Goal: Task Accomplishment & Management: Use online tool/utility

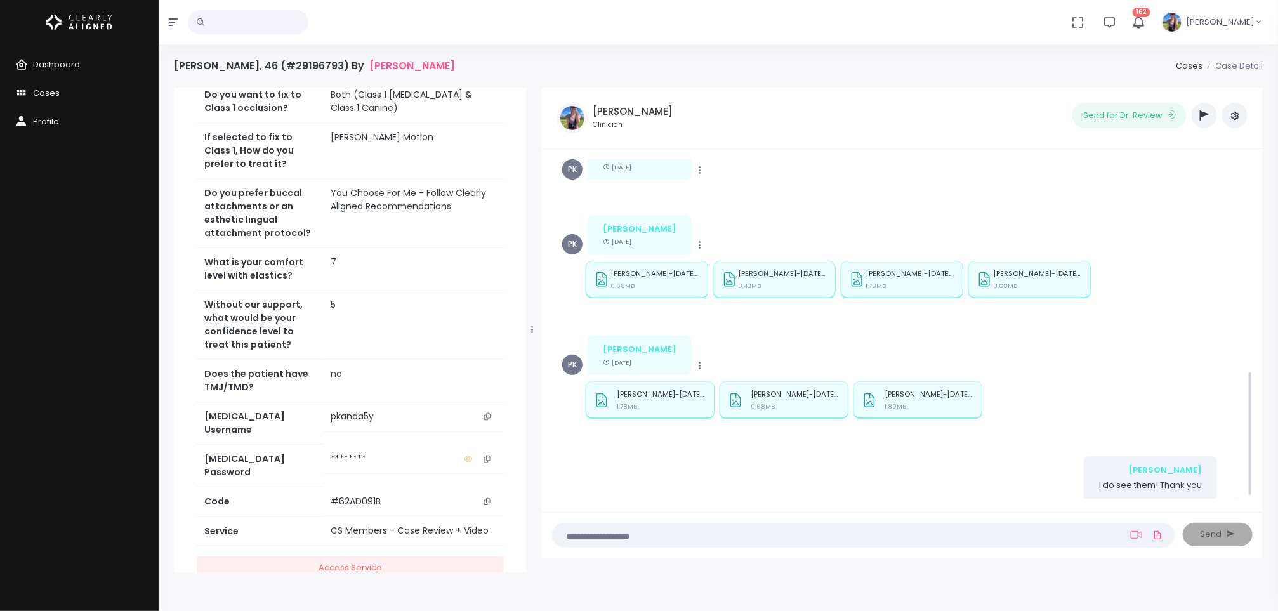
scroll to position [570, 0]
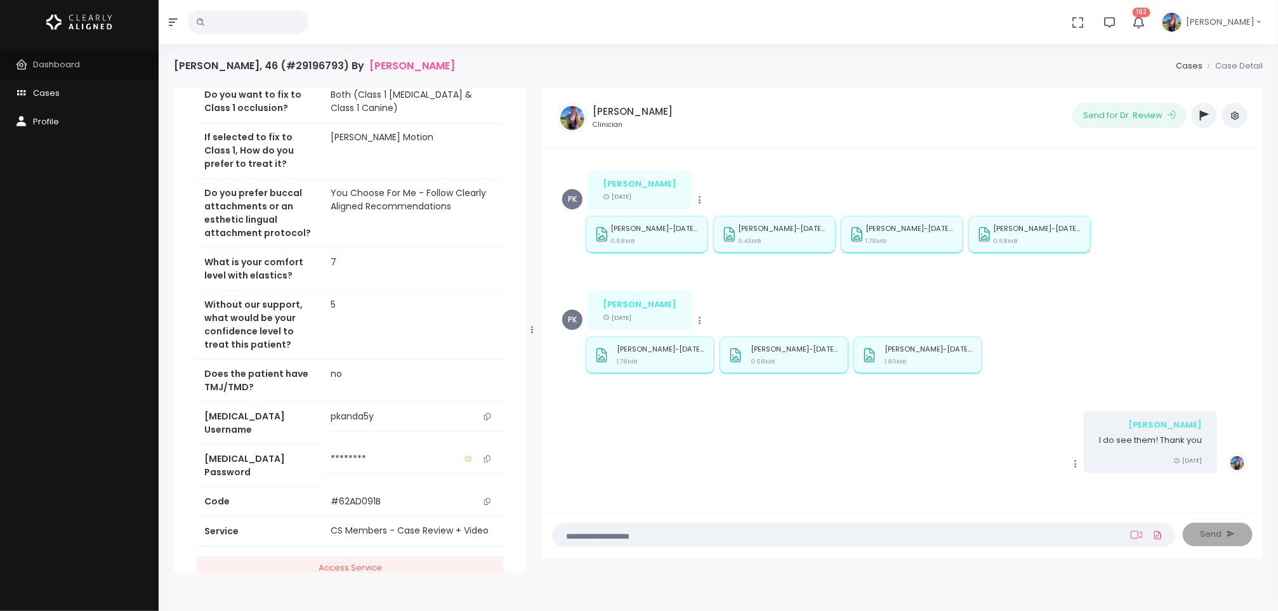
click at [69, 51] on link "Dashboard" at bounding box center [79, 65] width 159 height 29
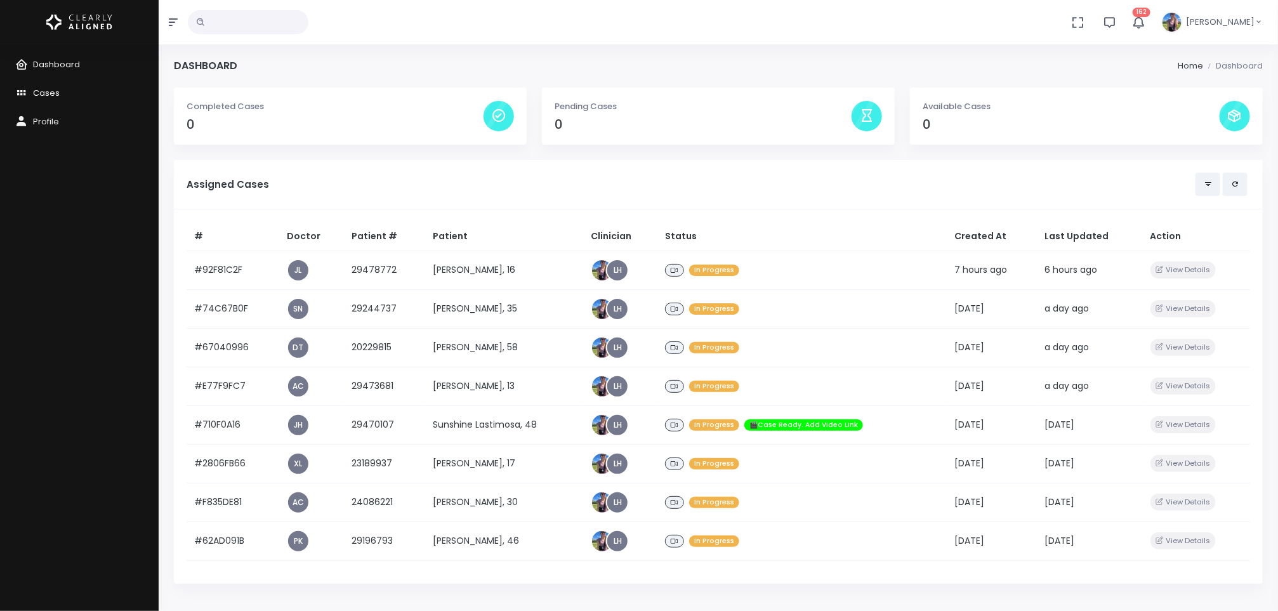
click at [501, 505] on td "[PERSON_NAME], 30" at bounding box center [504, 502] width 159 height 39
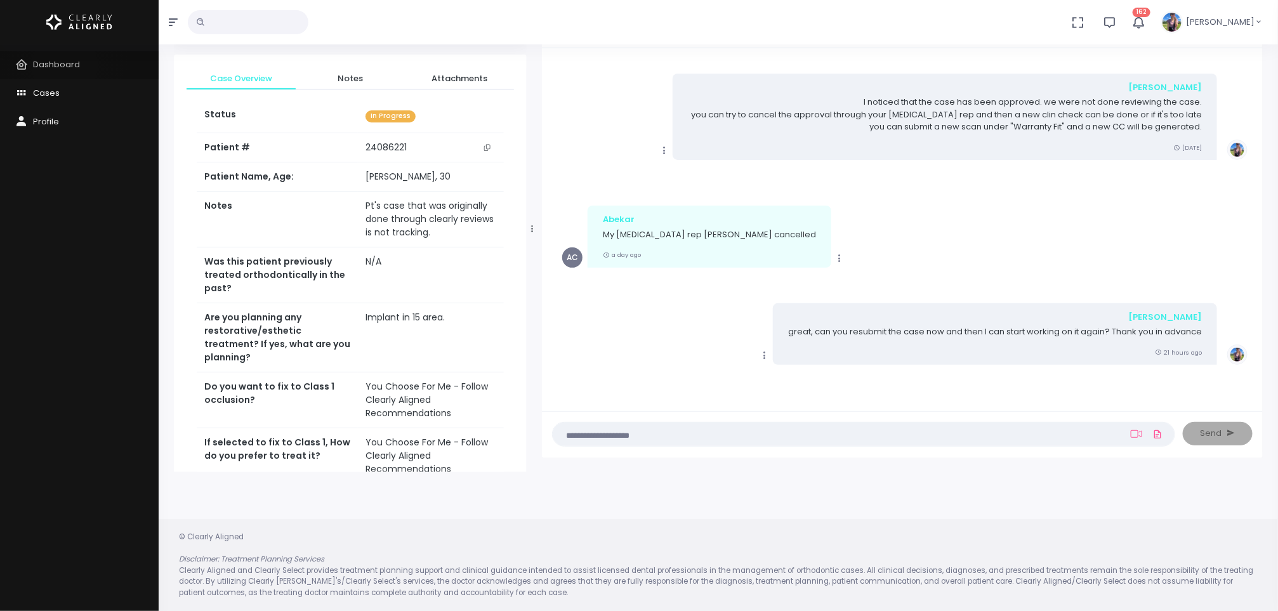
click at [65, 65] on span "Dashboard" at bounding box center [56, 64] width 47 height 12
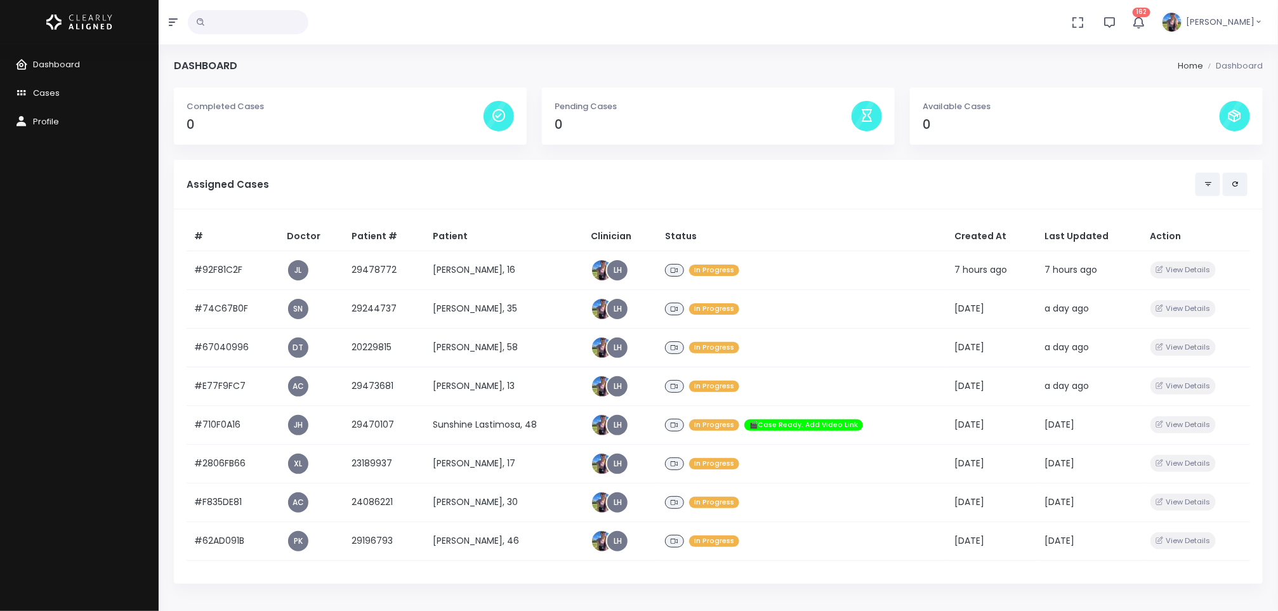
click at [477, 395] on td "[PERSON_NAME], 13" at bounding box center [504, 386] width 159 height 39
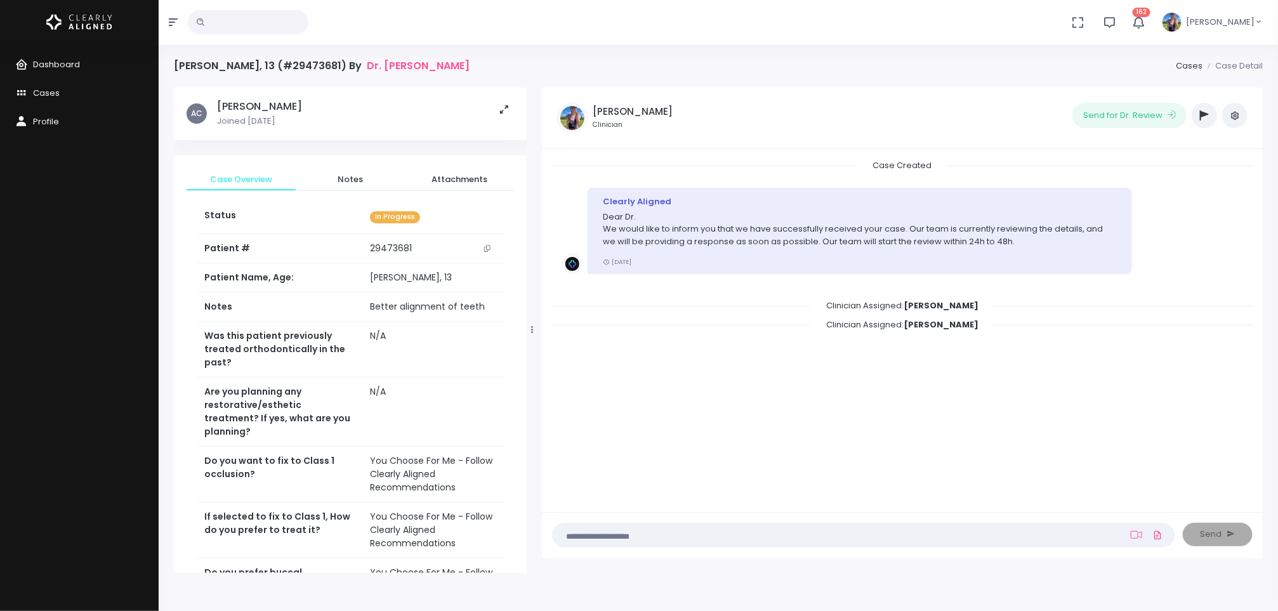
click at [1200, 116] on button "button" at bounding box center [1204, 115] width 25 height 25
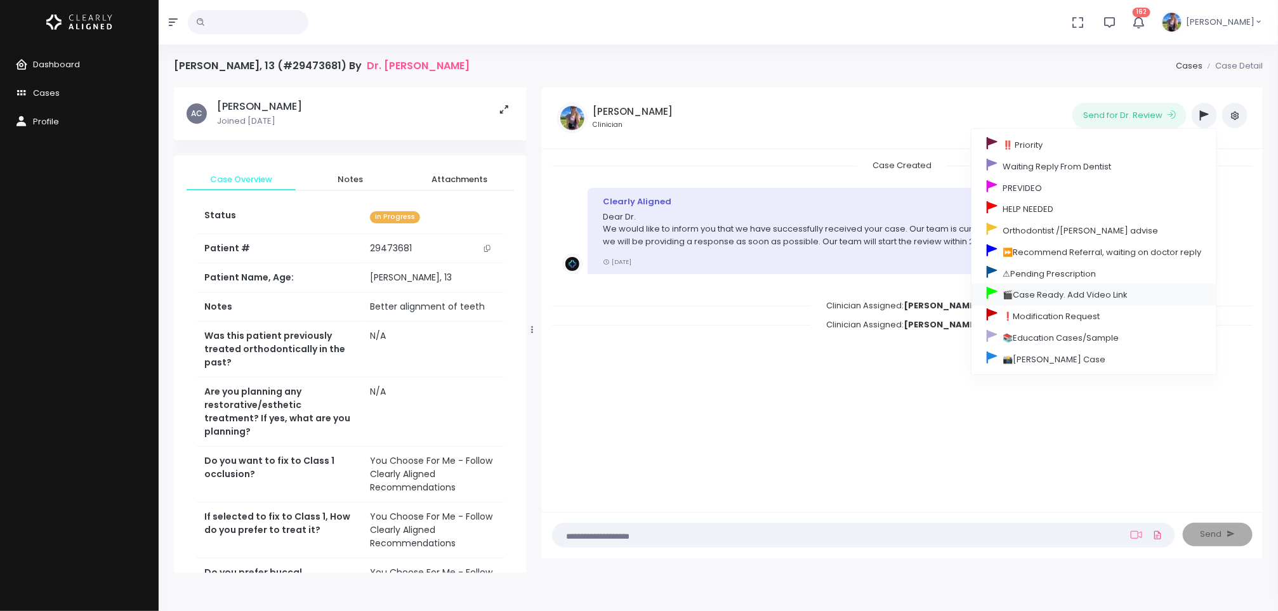
click at [1037, 295] on link "🎬Case Ready. Add Video Link" at bounding box center [1094, 295] width 245 height 22
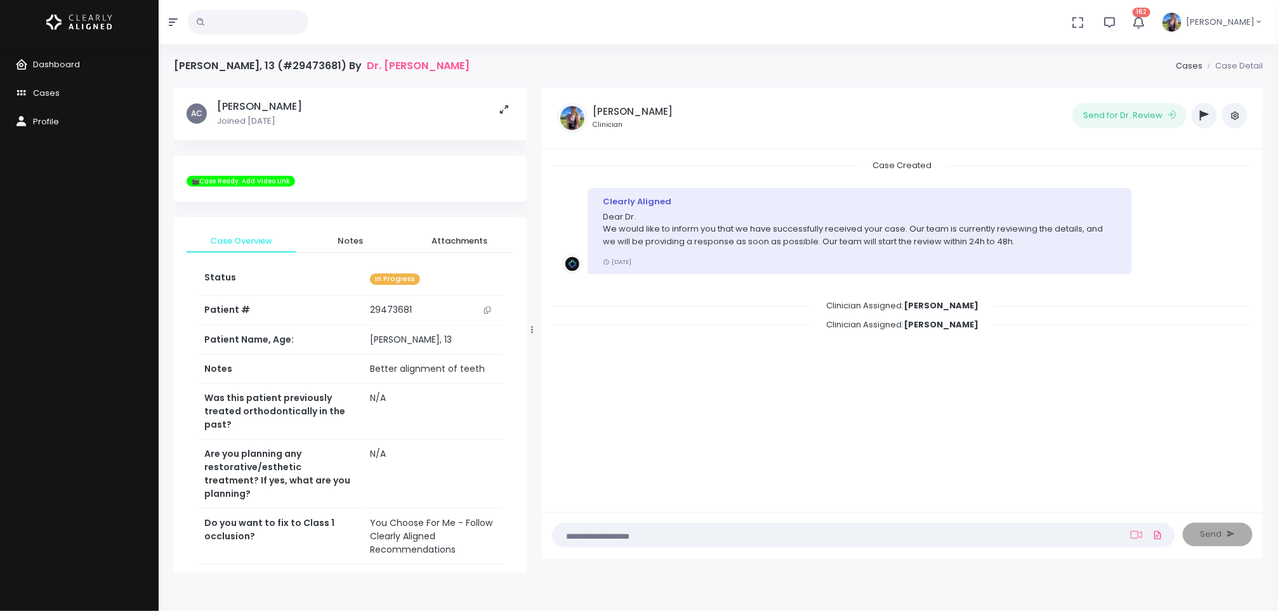
click at [50, 61] on span "Dashboard" at bounding box center [56, 64] width 47 height 12
